Goal: Information Seeking & Learning: Learn about a topic

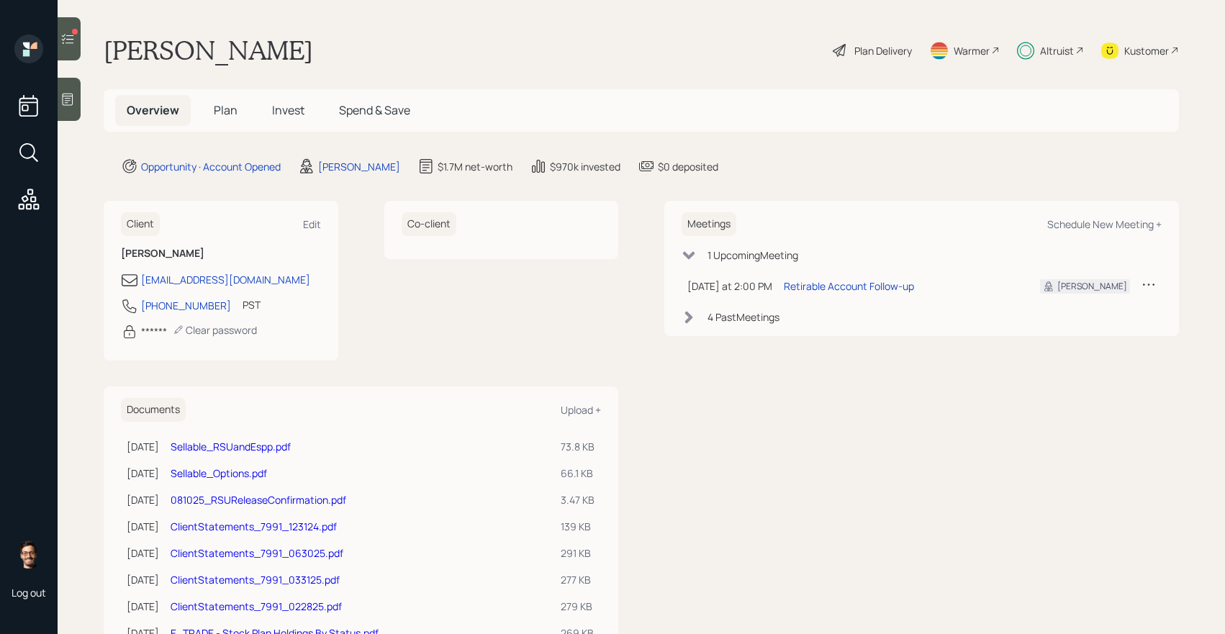
click at [292, 112] on span "Invest" at bounding box center [288, 110] width 32 height 16
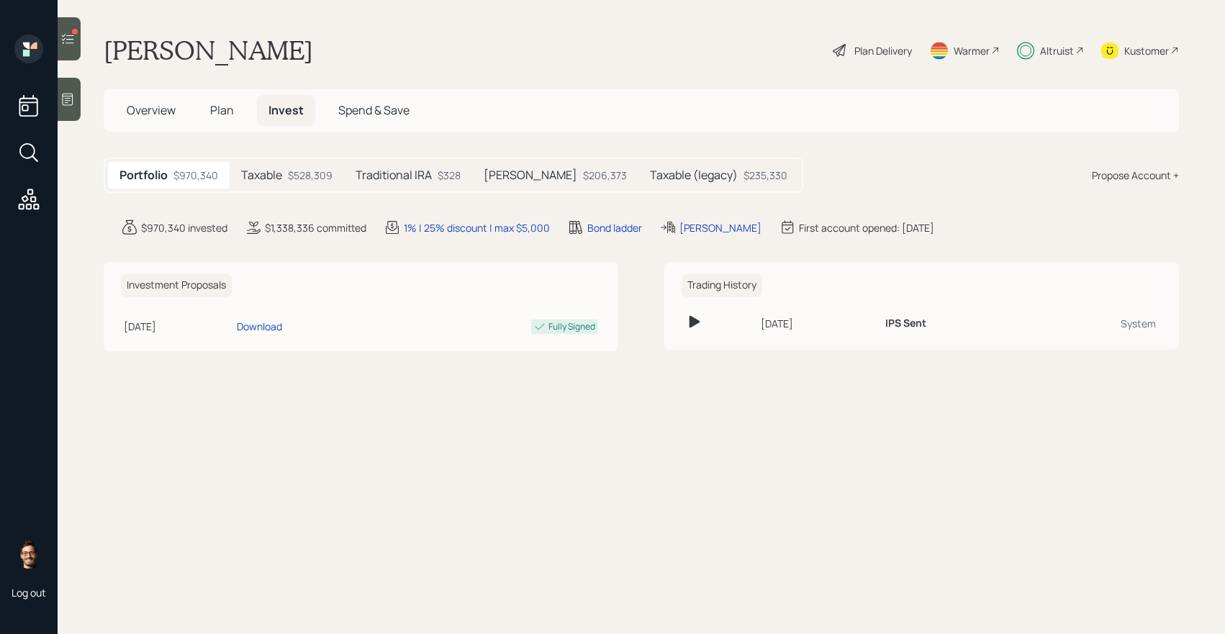
click at [301, 181] on div "$528,309" at bounding box center [310, 175] width 45 height 15
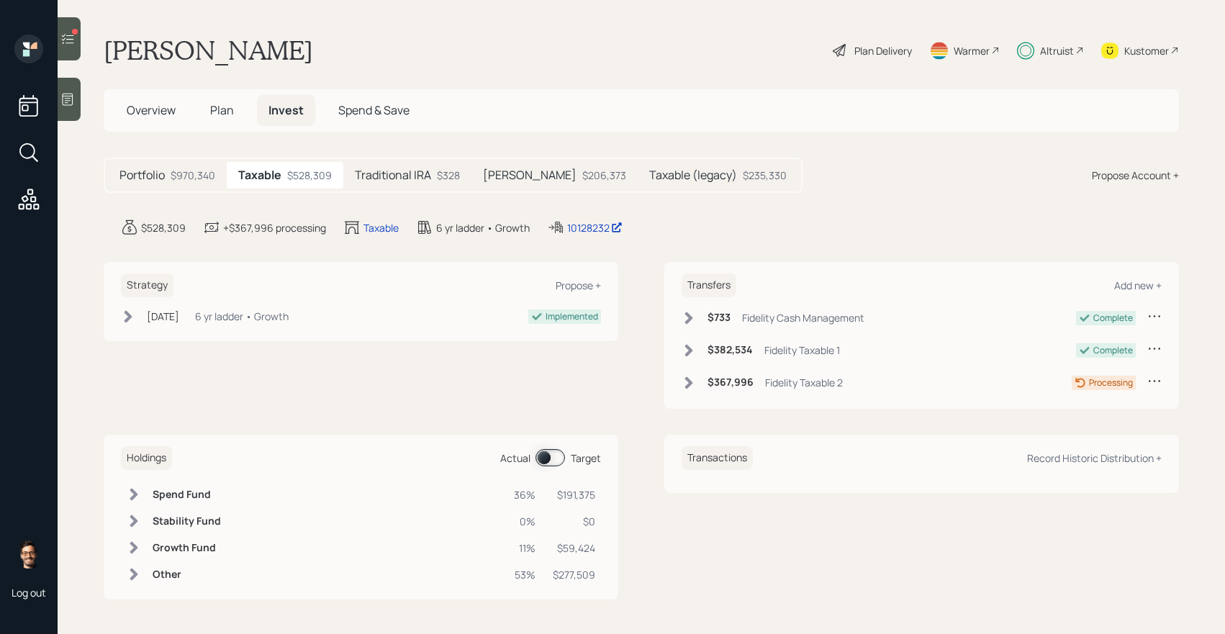
click at [395, 176] on h5 "Traditional IRA" at bounding box center [393, 175] width 76 height 14
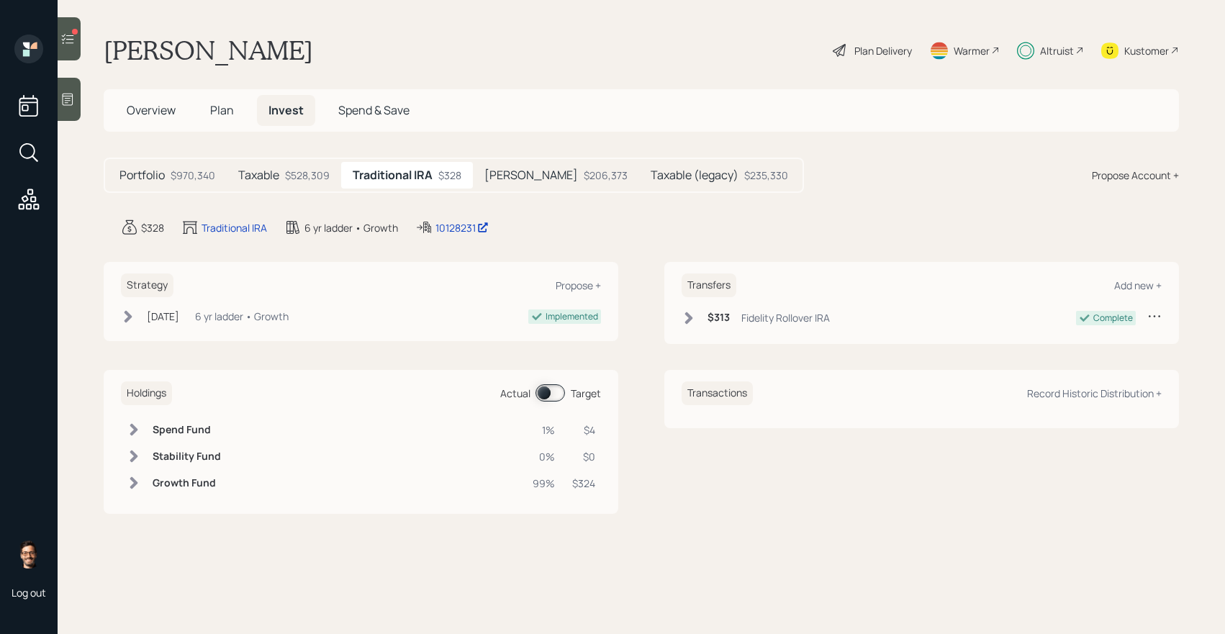
click at [684, 168] on h5 "Taxable (legacy)" at bounding box center [695, 175] width 88 height 14
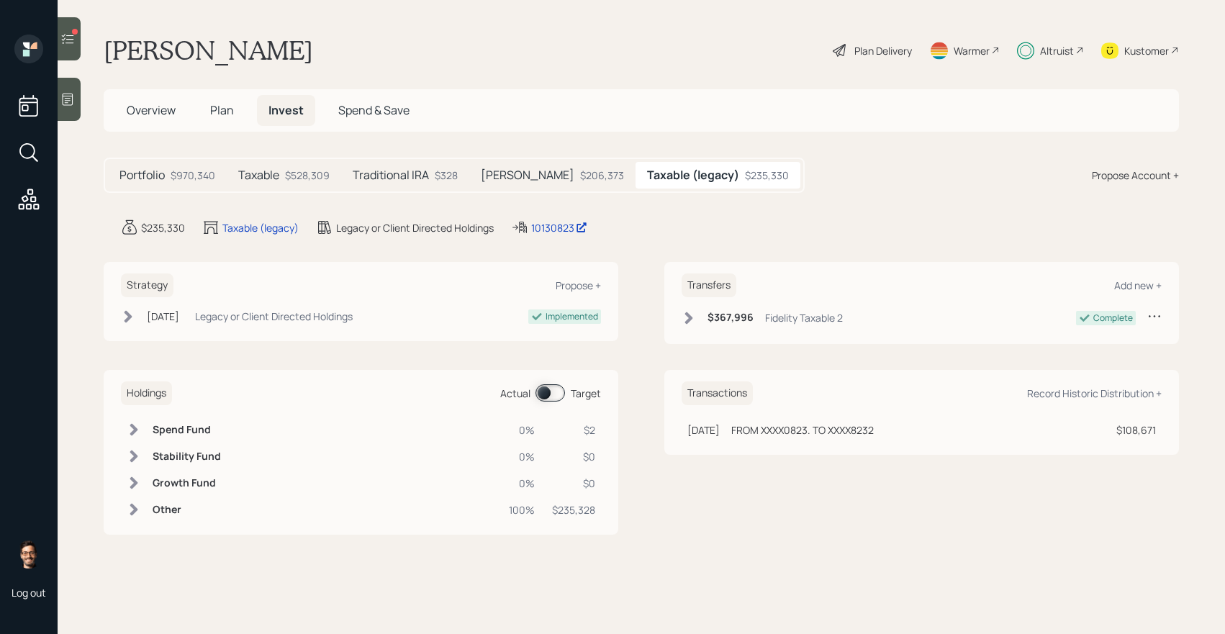
click at [512, 174] on h5 "[PERSON_NAME]" at bounding box center [528, 175] width 94 height 14
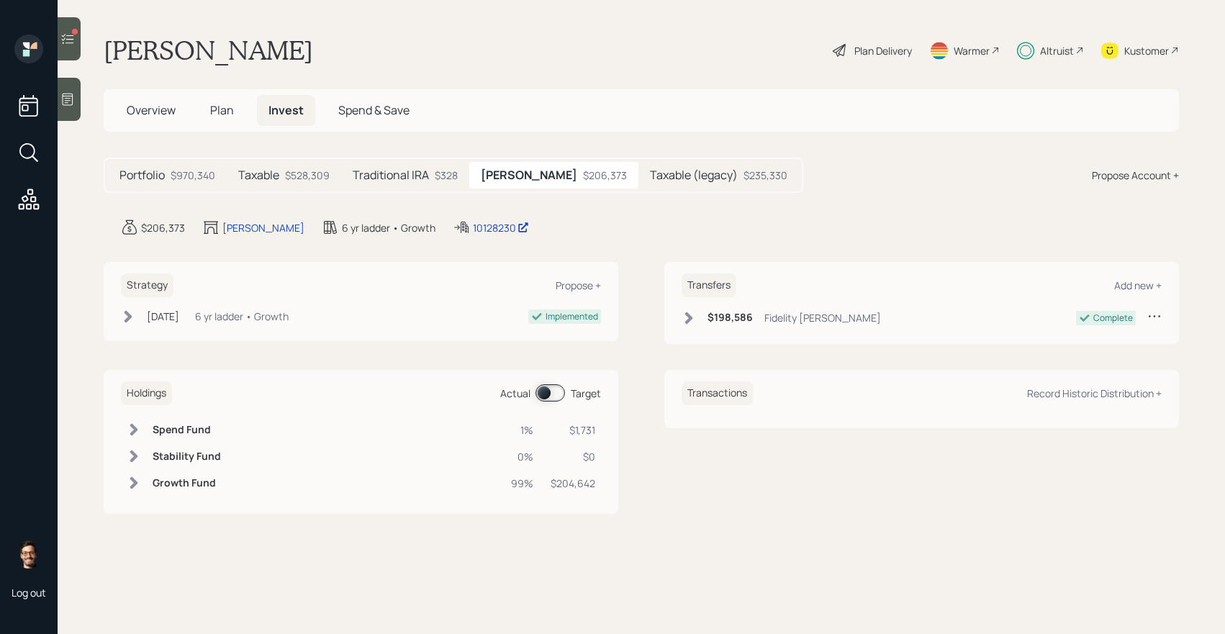
click at [419, 164] on div "Traditional IRA $328" at bounding box center [405, 175] width 128 height 27
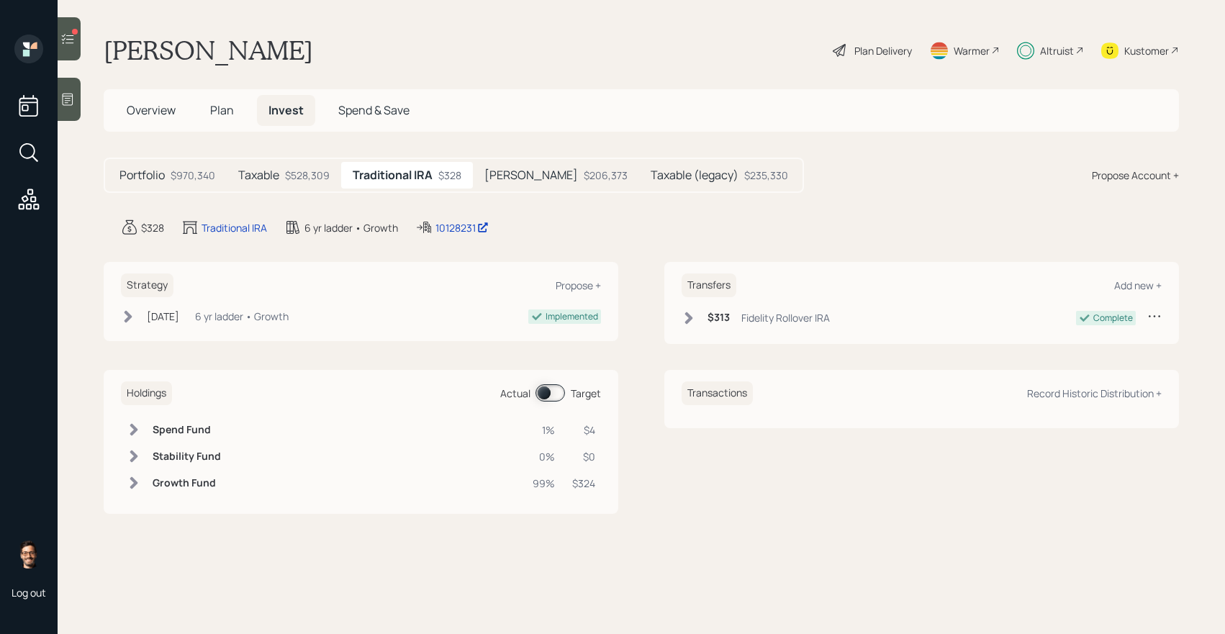
click at [308, 180] on div "$528,309" at bounding box center [307, 175] width 45 height 15
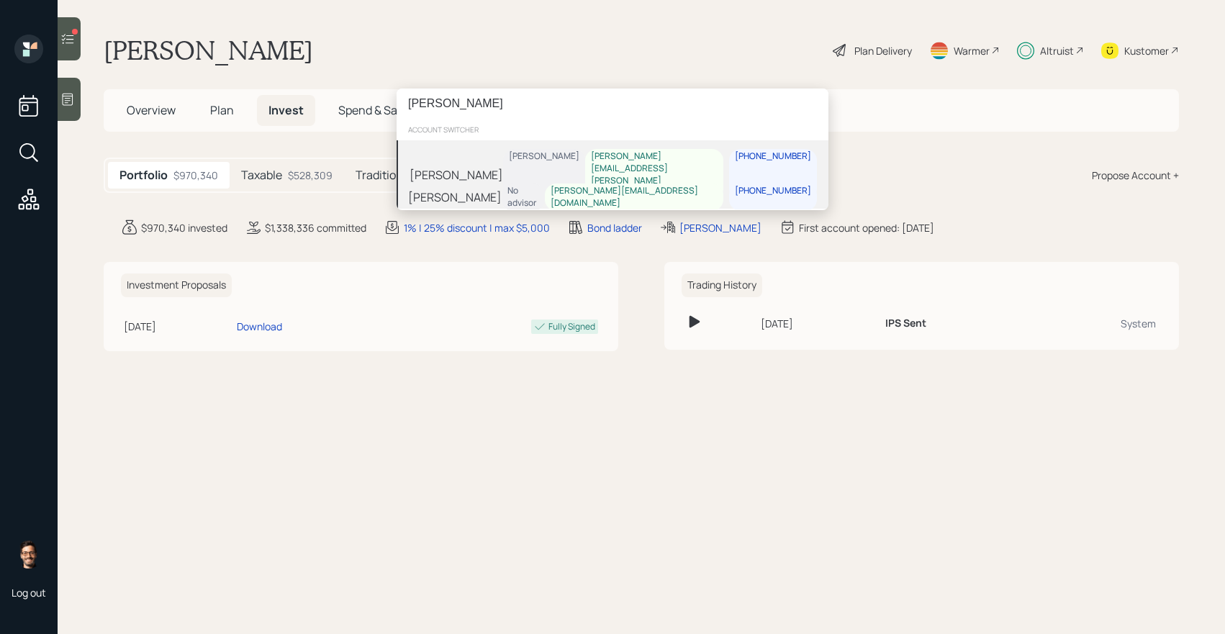
type input "[PERSON_NAME]"
click at [539, 168] on div "[PERSON_NAME] [PERSON_NAME] [PERSON_NAME][EMAIL_ADDRESS][PERSON_NAME][DOMAIN_NA…" at bounding box center [613, 174] width 432 height 68
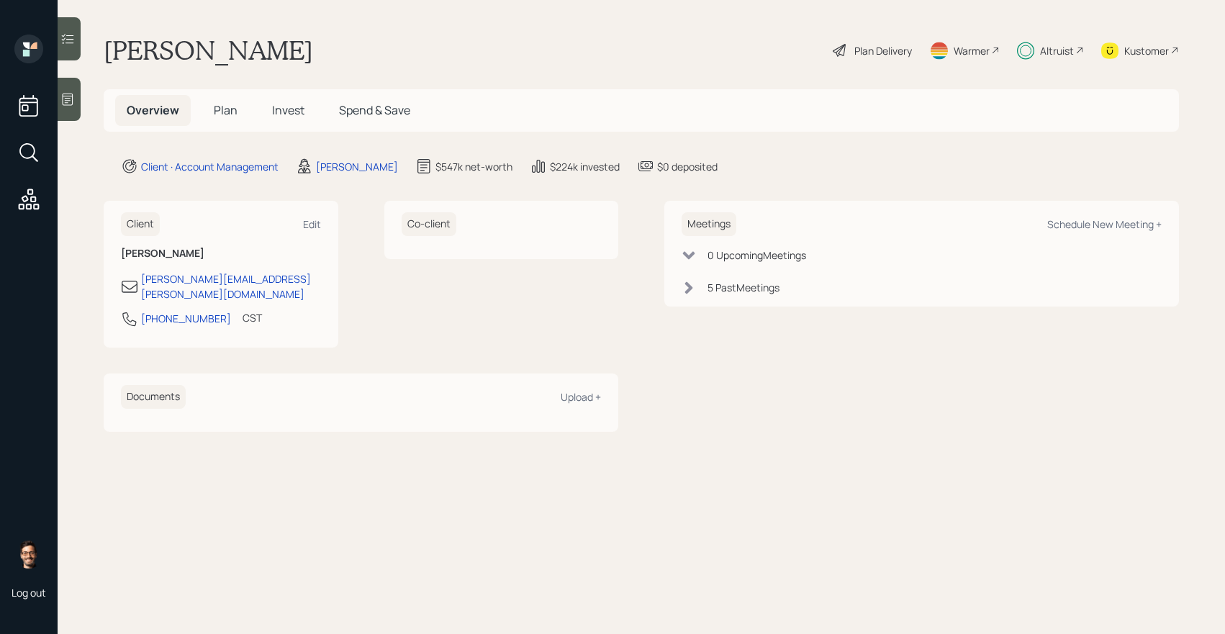
click at [284, 117] on span "Invest" at bounding box center [288, 110] width 32 height 16
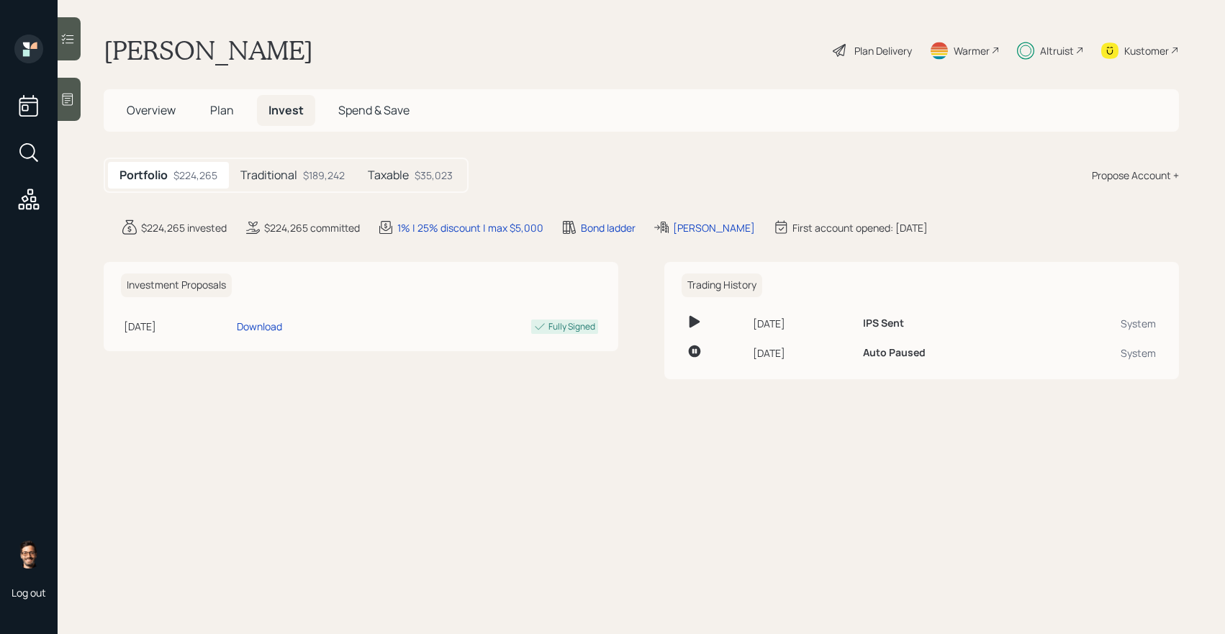
click at [396, 170] on h5 "Taxable" at bounding box center [388, 175] width 41 height 14
